Goal: Task Accomplishment & Management: Manage account settings

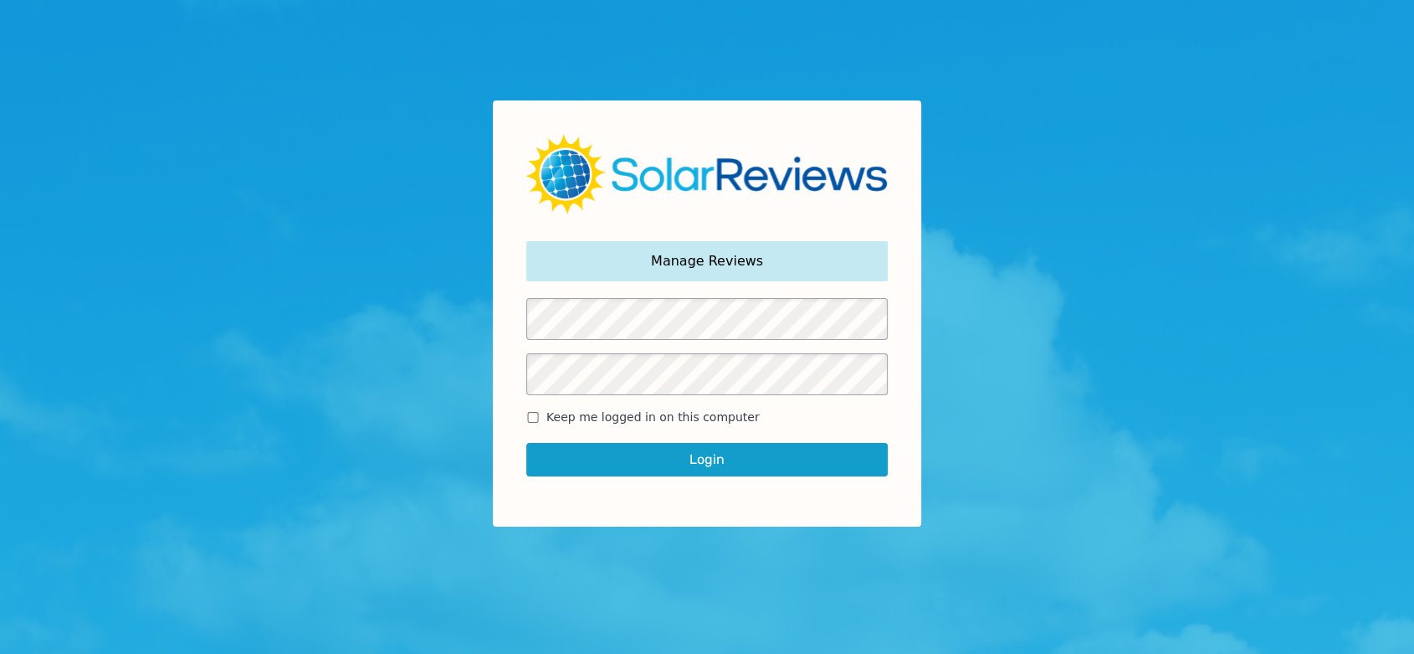
click at [537, 418] on input "Keep me logged in on this computer" at bounding box center [532, 417] width 13 height 11
checkbox input "true"
click at [634, 465] on button "Login" at bounding box center [707, 459] width 362 height 33
click at [663, 452] on button "Login" at bounding box center [707, 459] width 362 height 33
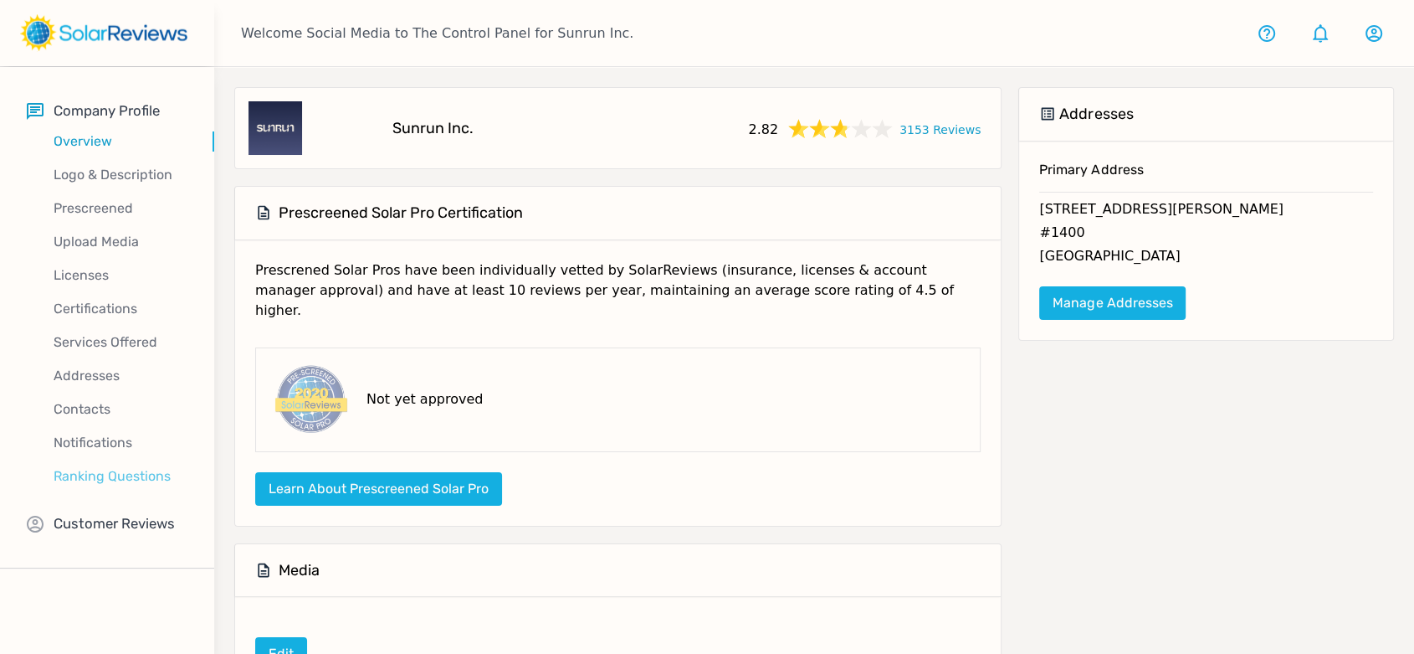
click at [121, 476] on p "Ranking Questions" at bounding box center [120, 476] width 187 height 20
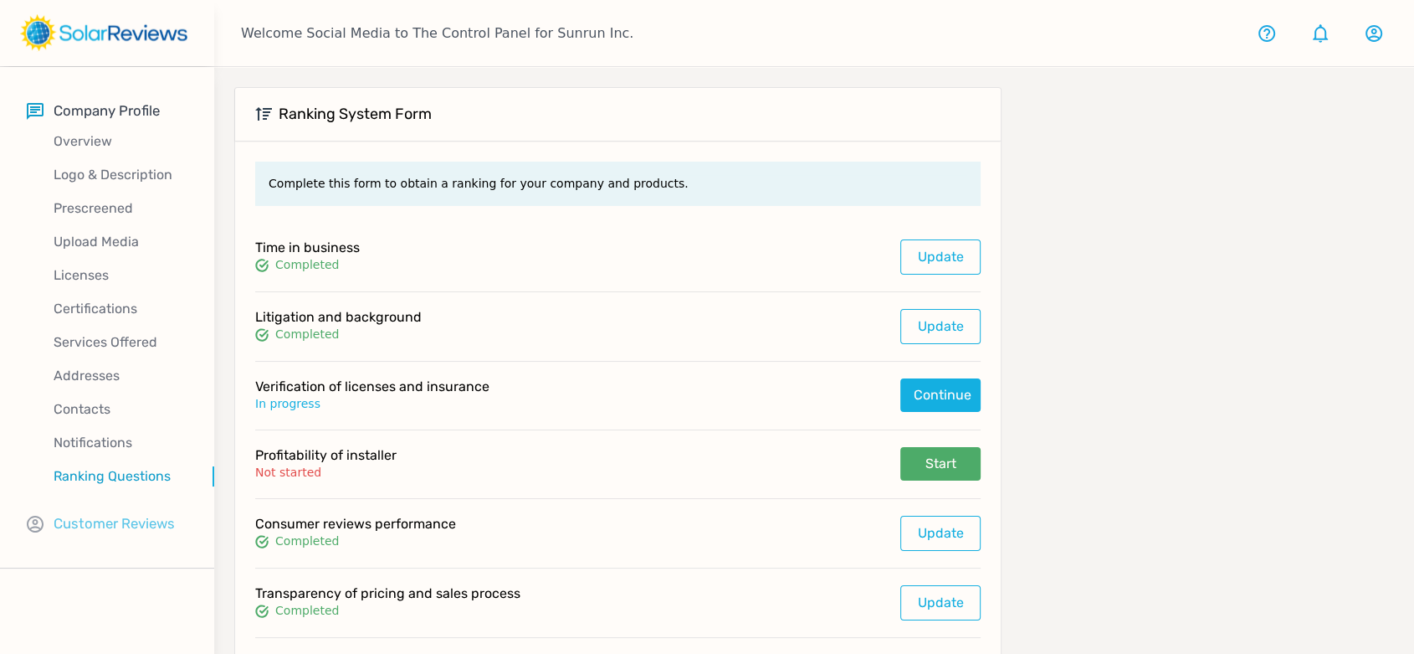
click at [127, 519] on p "Customer Reviews" at bounding box center [114, 523] width 121 height 21
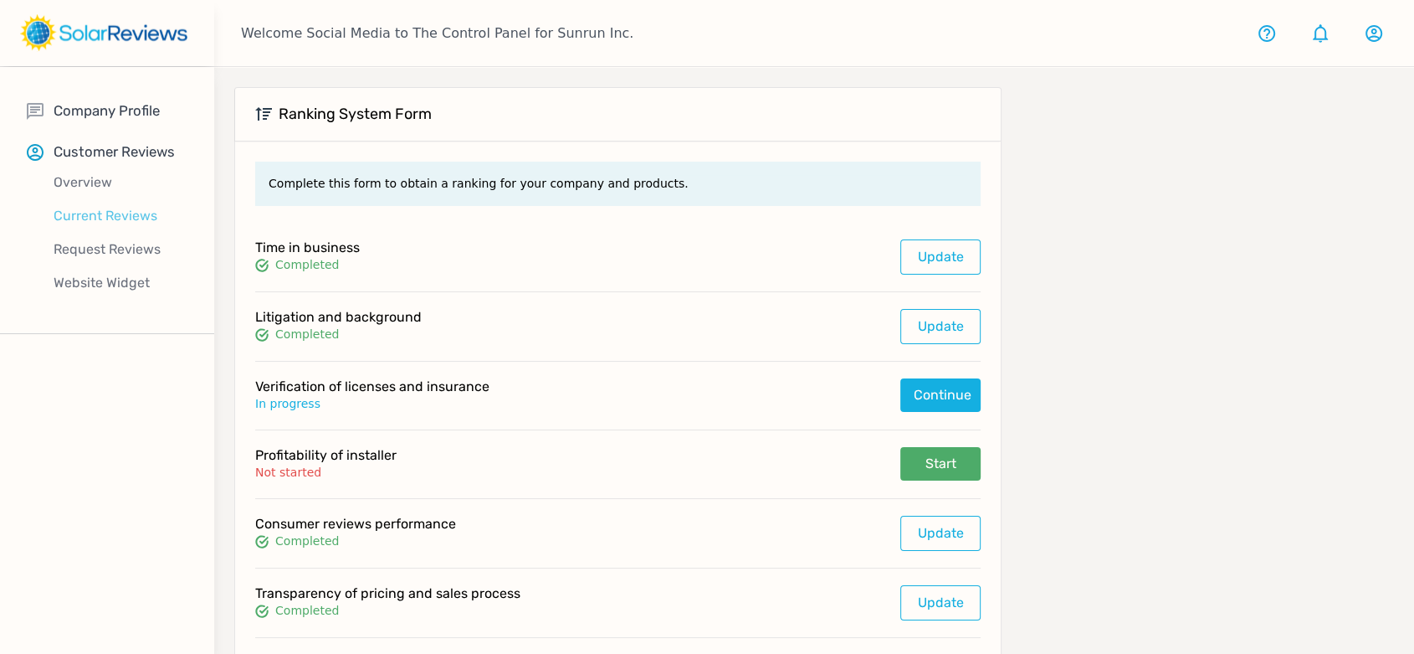
click at [115, 213] on p "Current Reviews" at bounding box center [120, 216] width 187 height 20
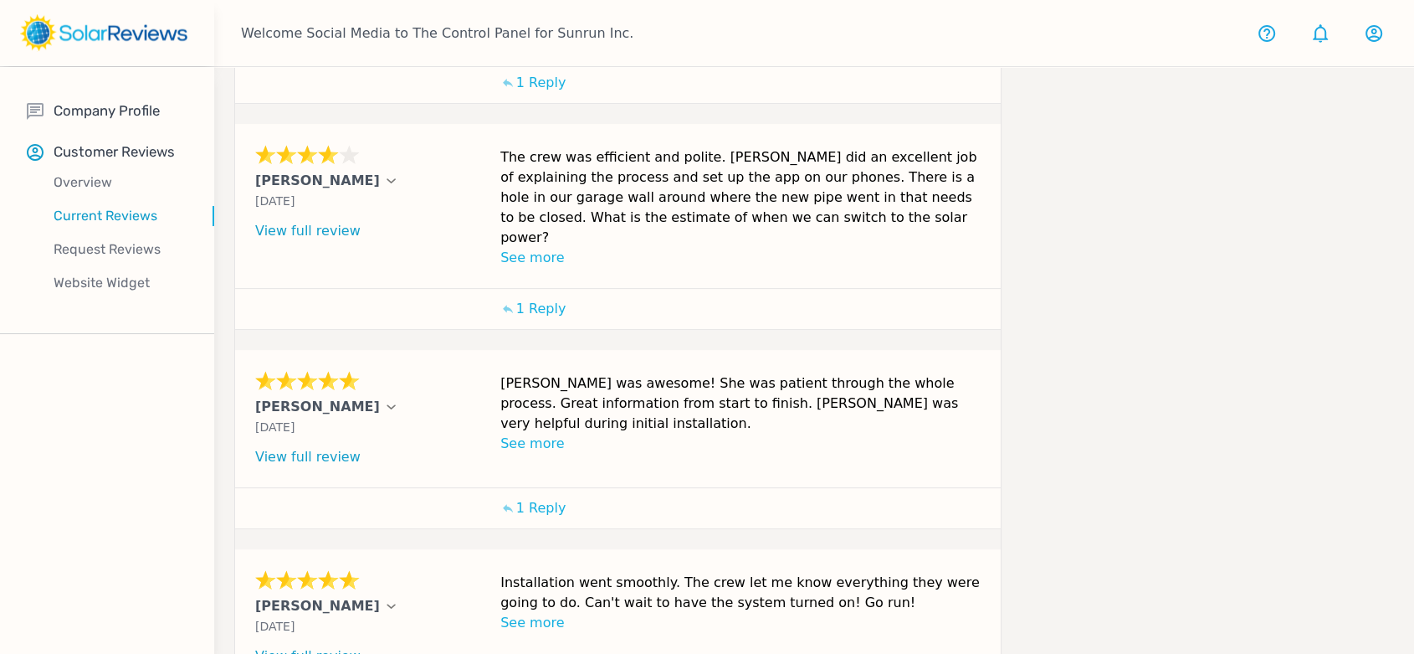
scroll to position [650, 0]
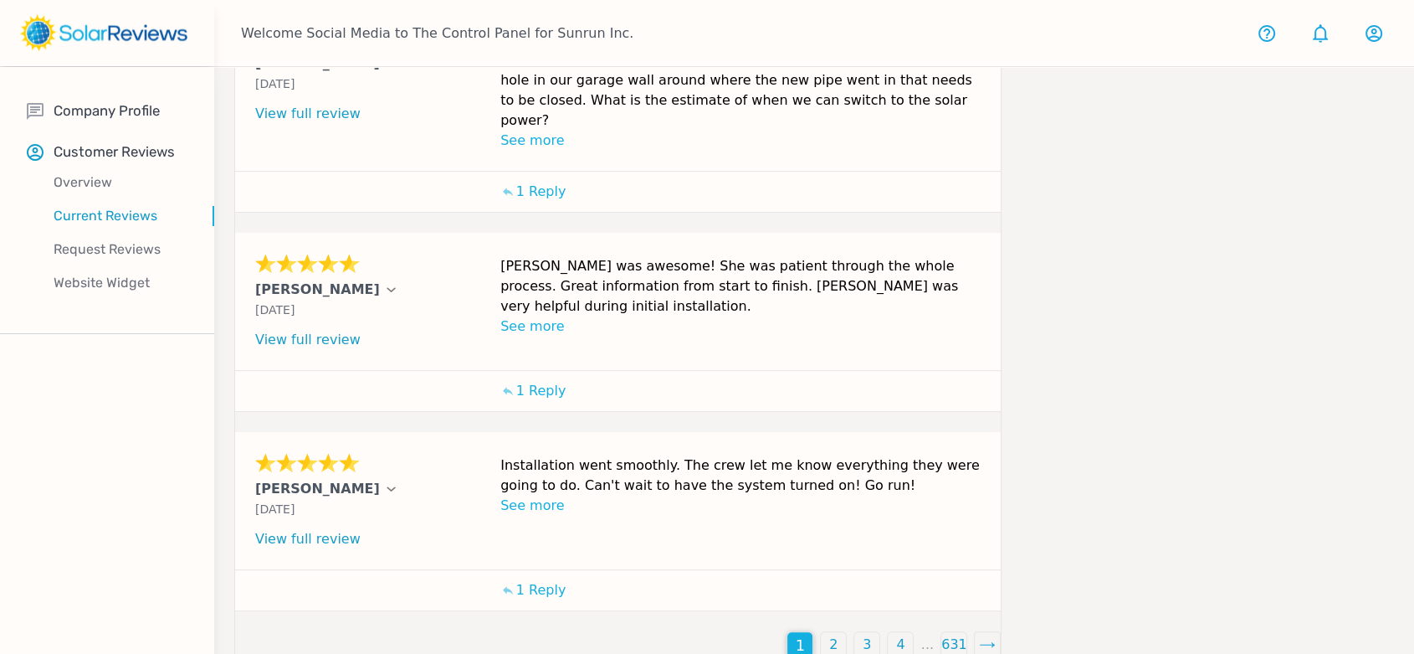
click at [831, 634] on p "2" at bounding box center [833, 644] width 8 height 20
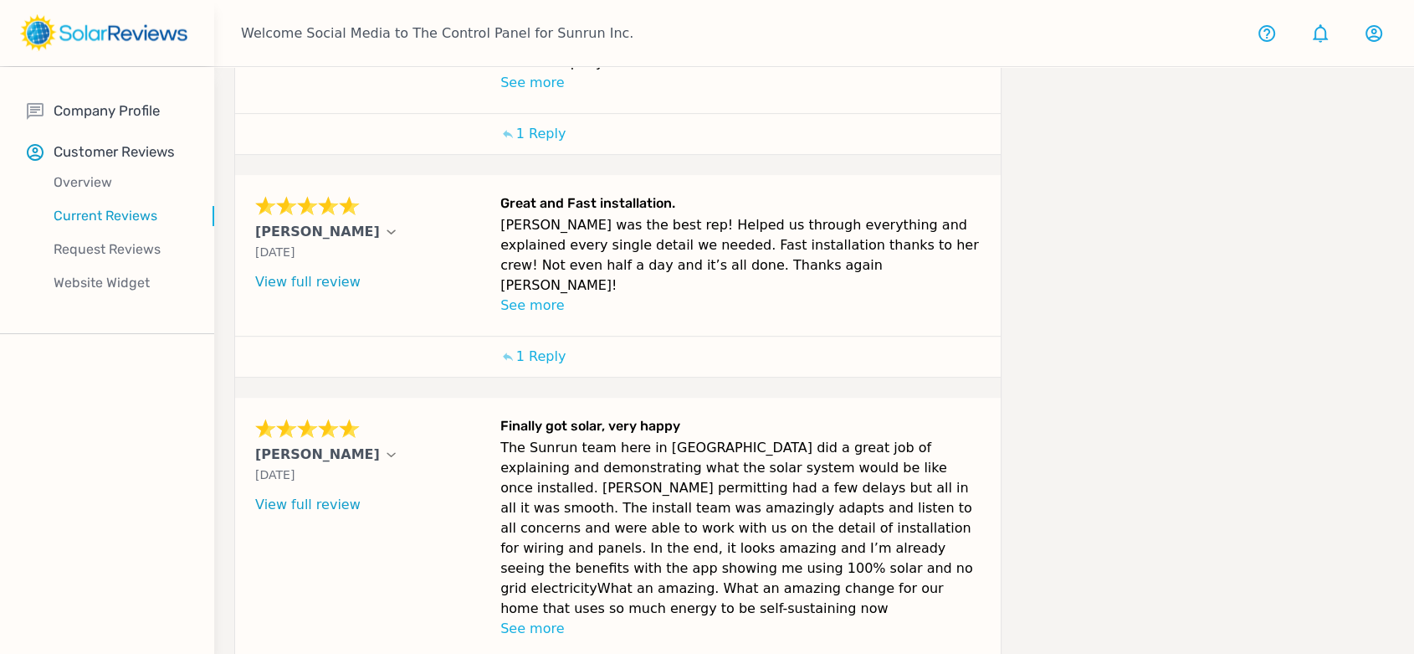
scroll to position [819, 0]
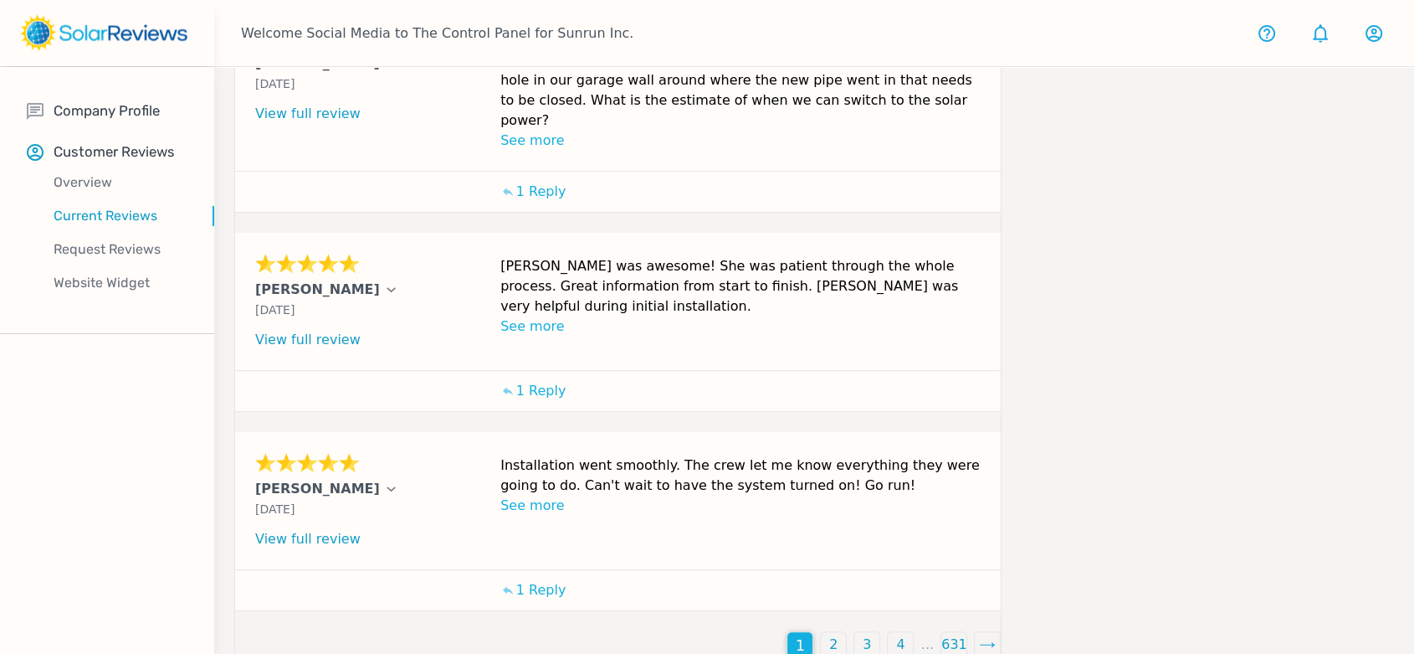
scroll to position [186, 0]
